Goal: Navigation & Orientation: Go to known website

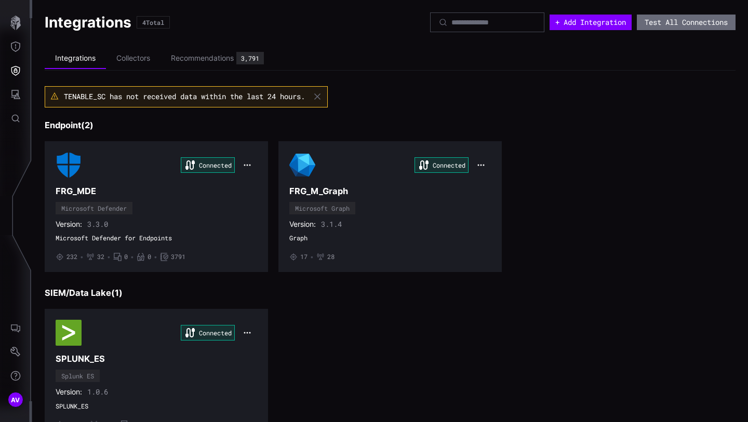
scroll to position [168, 0]
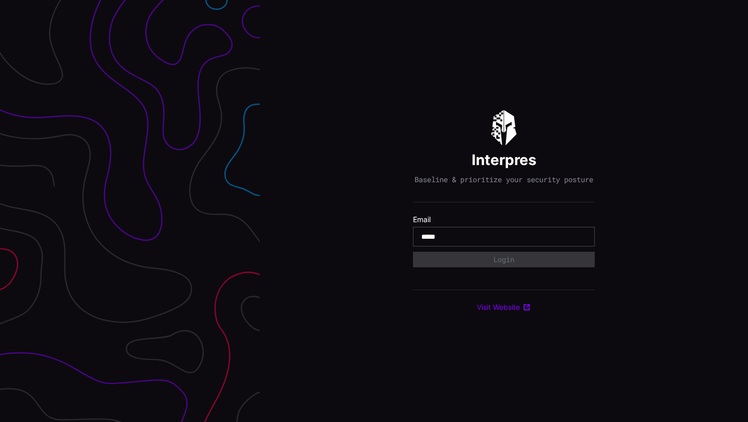
type input "**********"
